Goal: Check status: Check status

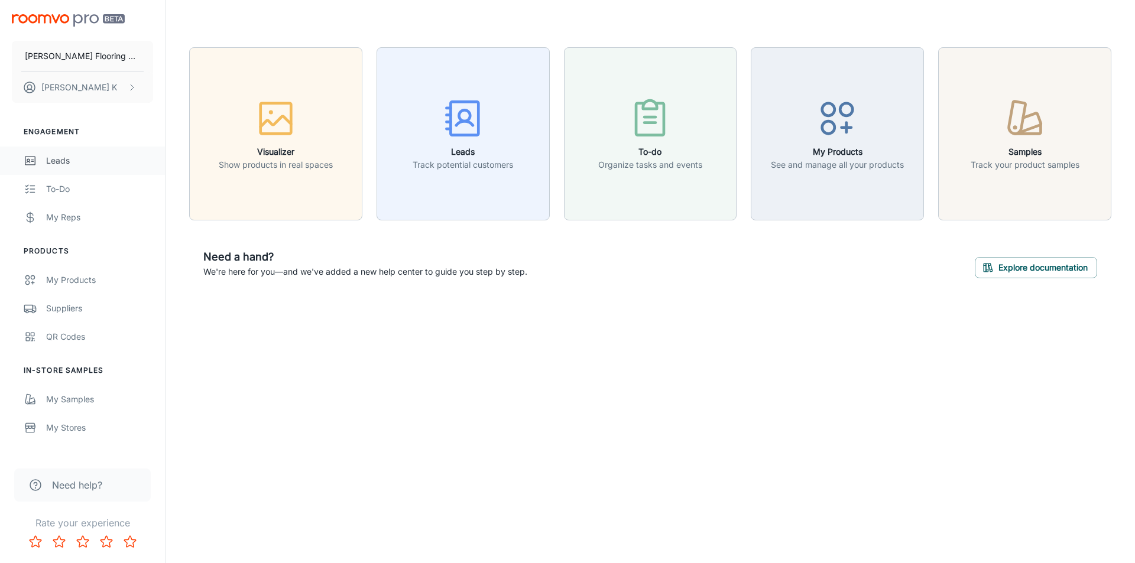
click at [54, 160] on div "Leads" at bounding box center [99, 160] width 107 height 13
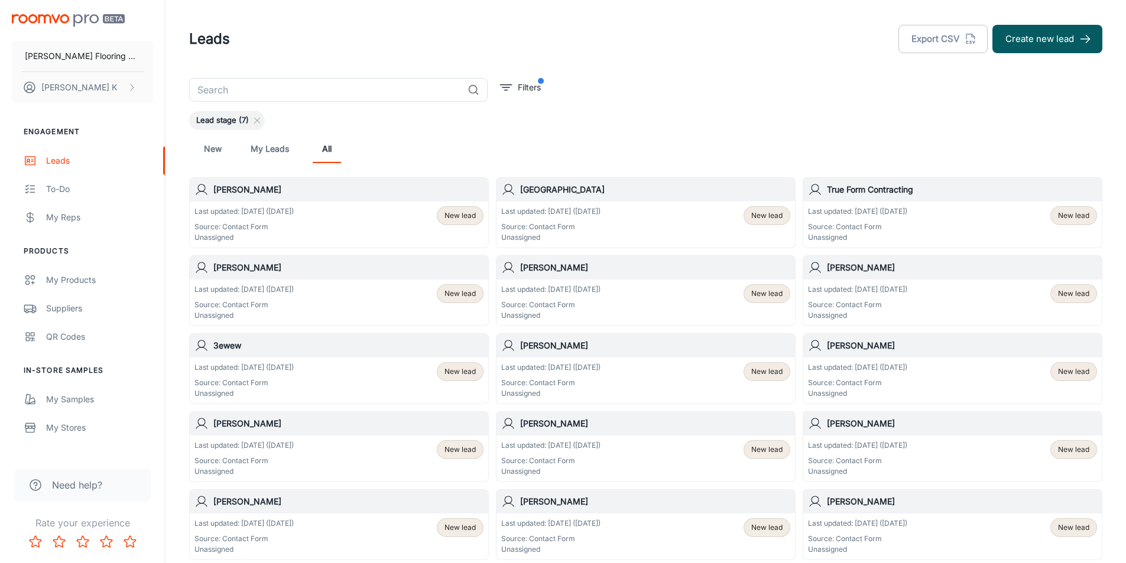
click at [277, 212] on p "Last updated: [DATE] ([DATE])" at bounding box center [244, 211] width 99 height 11
click at [267, 213] on p "Last updated: [DATE] ([DATE])" at bounding box center [244, 211] width 99 height 11
